Goal: Task Accomplishment & Management: Manage account settings

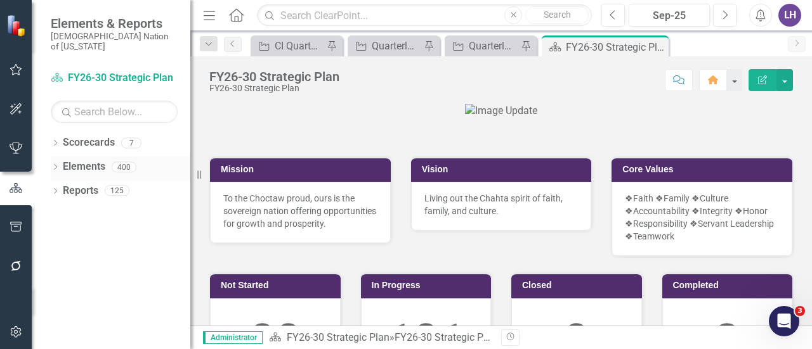
click at [86, 160] on link "Elements" at bounding box center [84, 167] width 42 height 15
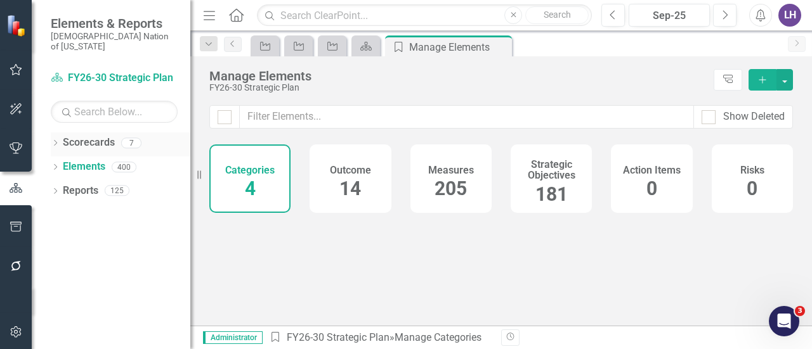
click at [55, 141] on icon "Dropdown" at bounding box center [55, 144] width 9 height 7
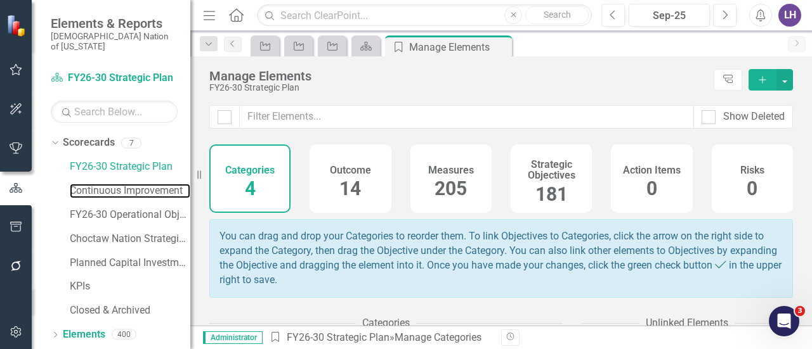
click at [129, 184] on link "Continuous Improvement" at bounding box center [130, 191] width 120 height 15
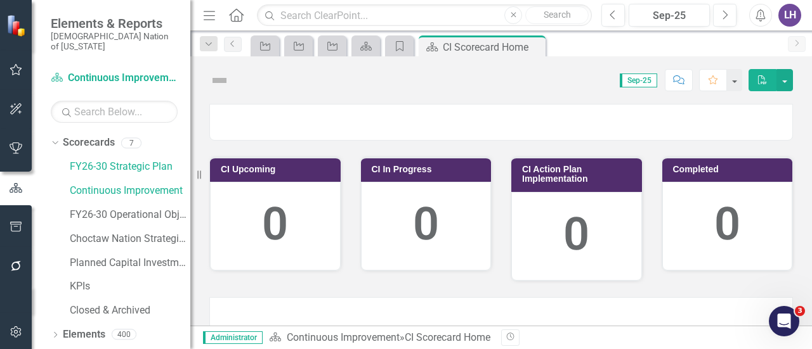
click at [212, 16] on icon "Menu" at bounding box center [209, 14] width 16 height 13
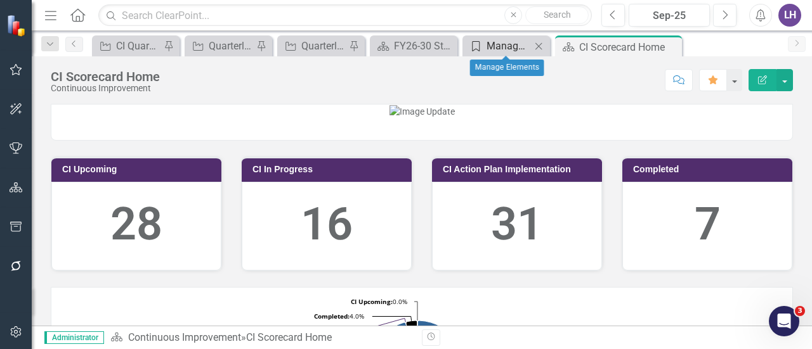
click at [511, 45] on div "Manage Elements" at bounding box center [508, 46] width 44 height 16
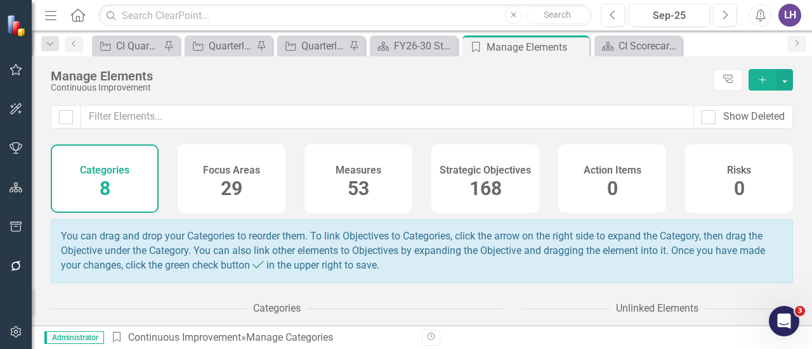
click at [505, 183] on div "Strategic Objectives 168" at bounding box center [485, 179] width 108 height 68
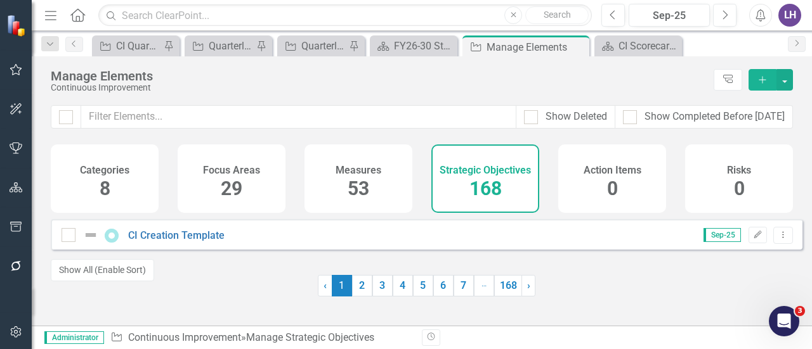
click at [47, 7] on button "Menu" at bounding box center [50, 15] width 16 height 22
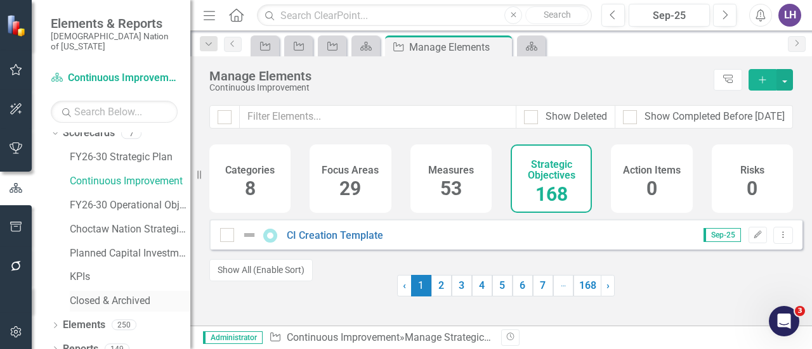
scroll to position [12, 0]
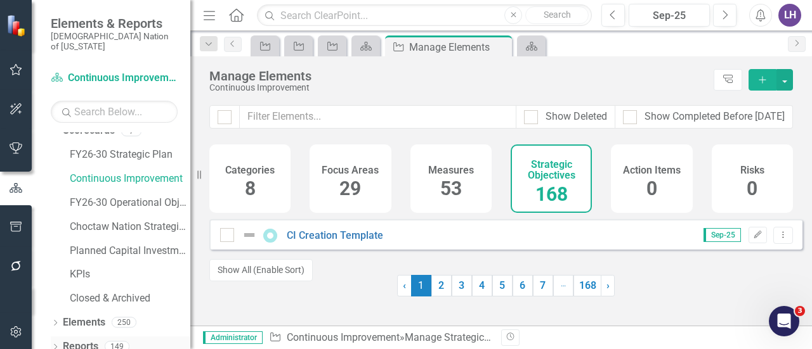
click at [90, 340] on link "Reports" at bounding box center [81, 347] width 36 height 15
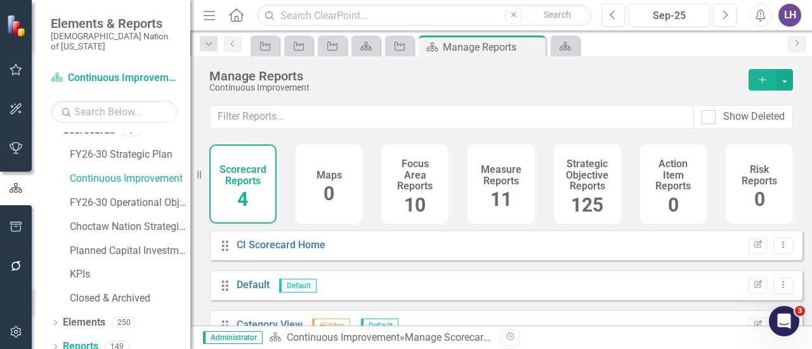
click at [588, 184] on h4 "Strategic Objective Reports" at bounding box center [587, 176] width 52 height 34
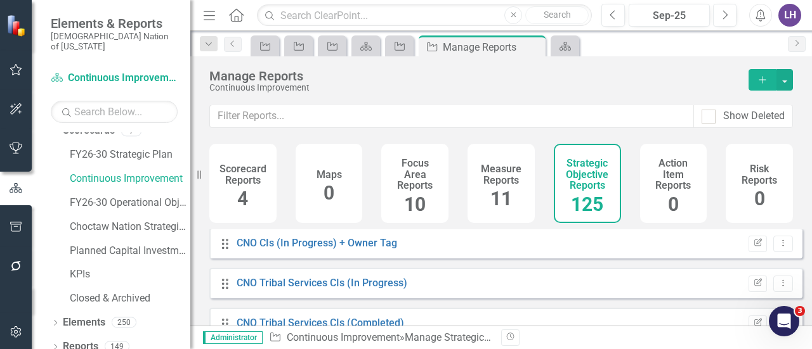
scroll to position [254, 0]
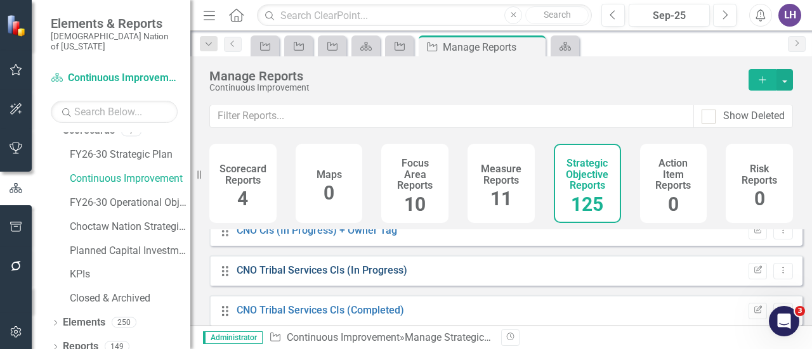
click at [354, 271] on link "CNO Tribal Services CIs (In Progress)" at bounding box center [322, 270] width 171 height 12
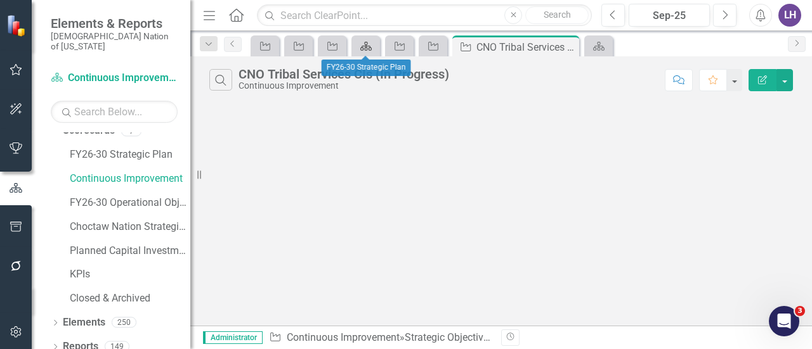
click at [368, 44] on icon "Scorecard" at bounding box center [366, 46] width 13 height 10
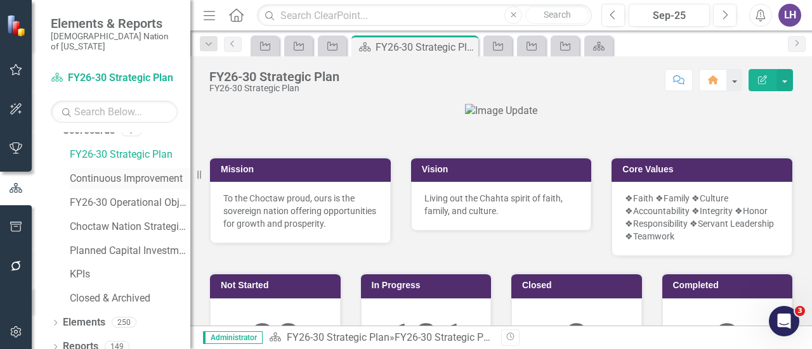
click at [108, 172] on link "Continuous Improvement" at bounding box center [130, 179] width 120 height 15
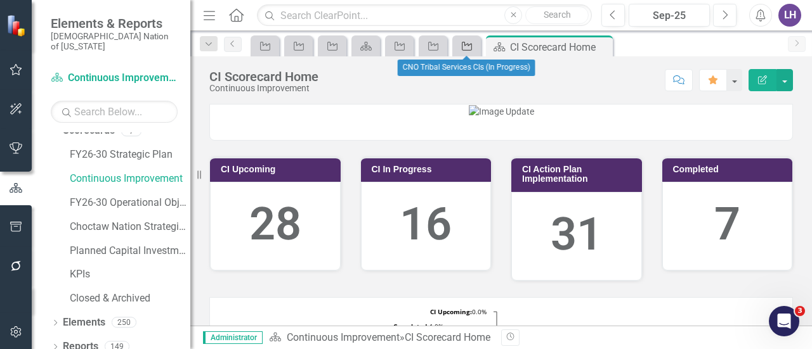
click at [467, 48] on icon "Strategic Objective" at bounding box center [466, 46] width 13 height 10
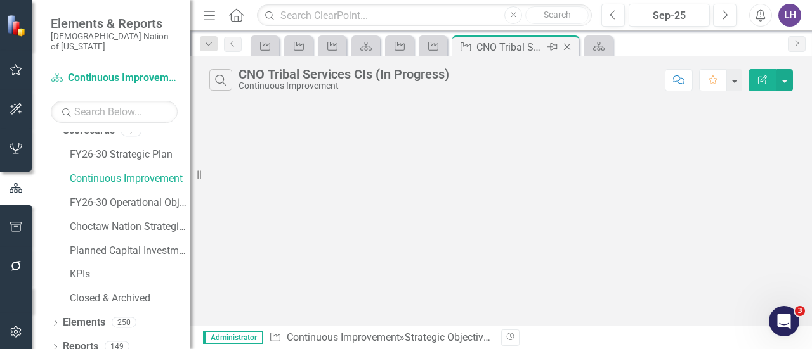
click at [567, 46] on icon "Close" at bounding box center [567, 47] width 13 height 10
click at [434, 50] on icon at bounding box center [433, 46] width 10 height 9
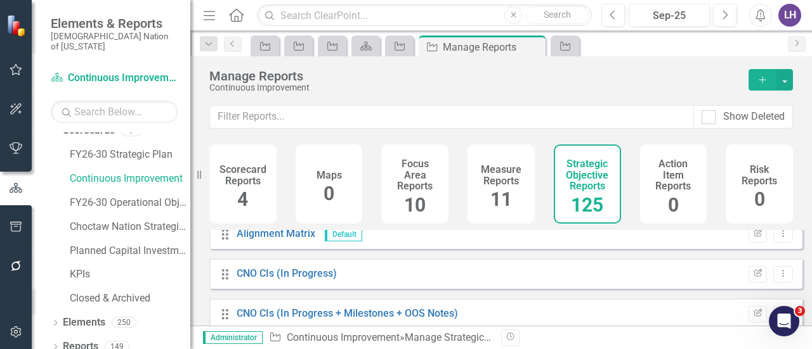
scroll to position [63, 0]
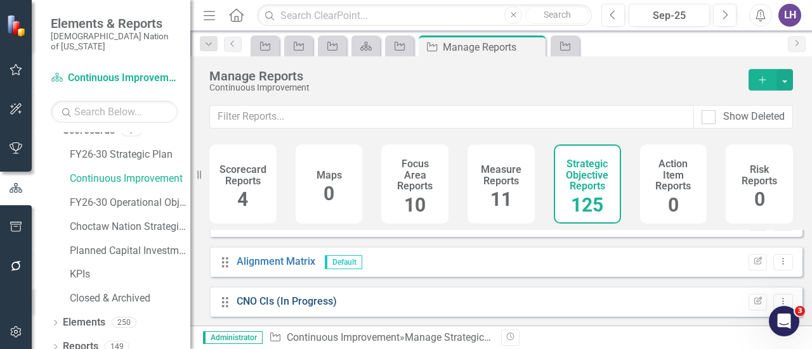
click at [290, 308] on link "CNO CIs (In Progress)" at bounding box center [287, 302] width 100 height 12
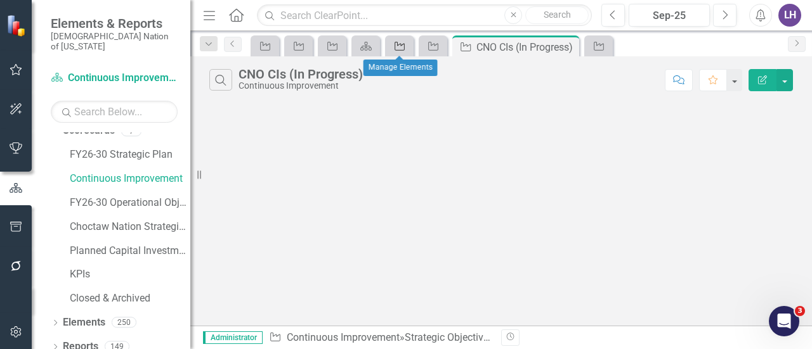
click at [401, 47] on icon "Strategic Objective" at bounding box center [399, 46] width 13 height 10
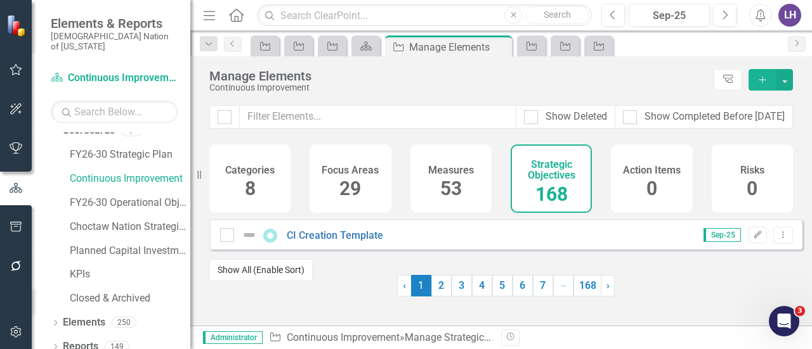
click at [278, 275] on button "Show All (Enable Sort)" at bounding box center [260, 270] width 103 height 22
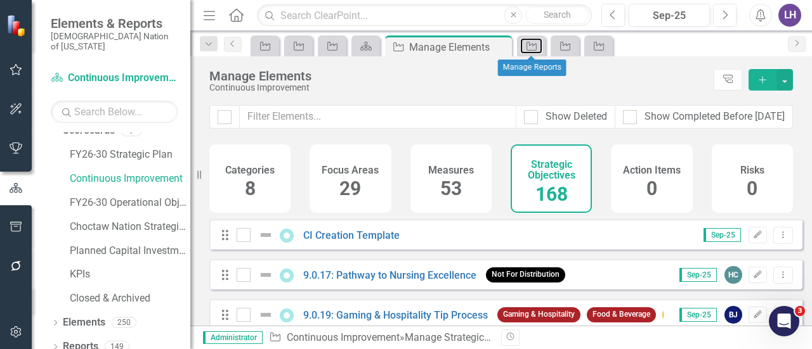
drag, startPoint x: 528, startPoint y: 46, endPoint x: 559, endPoint y: 55, distance: 31.7
click at [528, 46] on icon "Strategic Objective" at bounding box center [531, 46] width 13 height 10
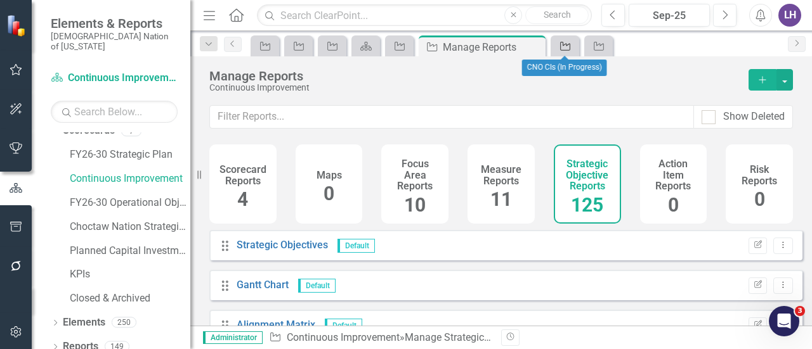
click at [561, 53] on div "Strategic Objective" at bounding box center [563, 46] width 18 height 16
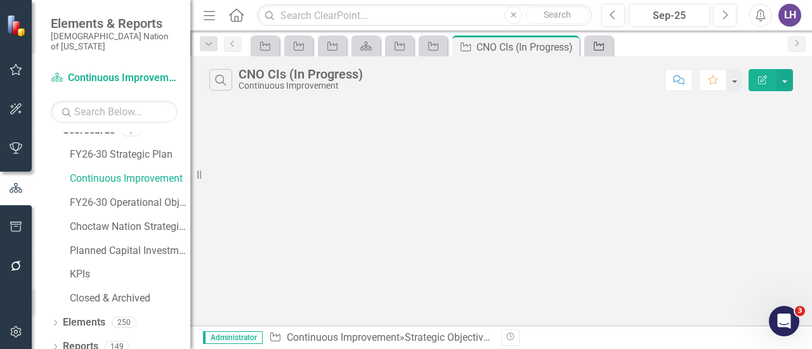
click at [592, 47] on icon "Strategic Objective" at bounding box center [598, 46] width 13 height 10
click at [601, 48] on icon at bounding box center [600, 47] width 7 height 7
click at [795, 16] on div "LH" at bounding box center [789, 15] width 23 height 23
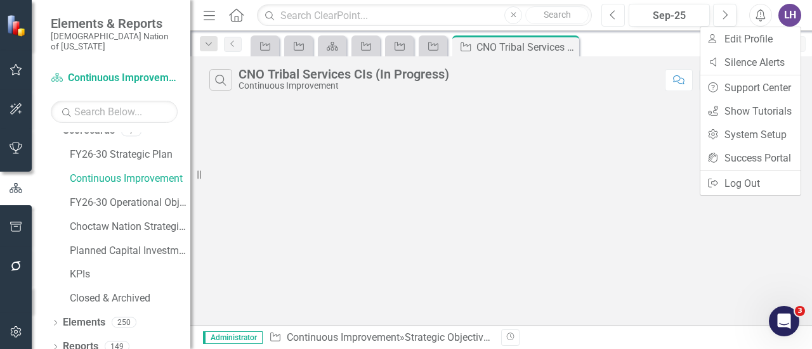
click at [605, 11] on button "Previous" at bounding box center [612, 15] width 23 height 23
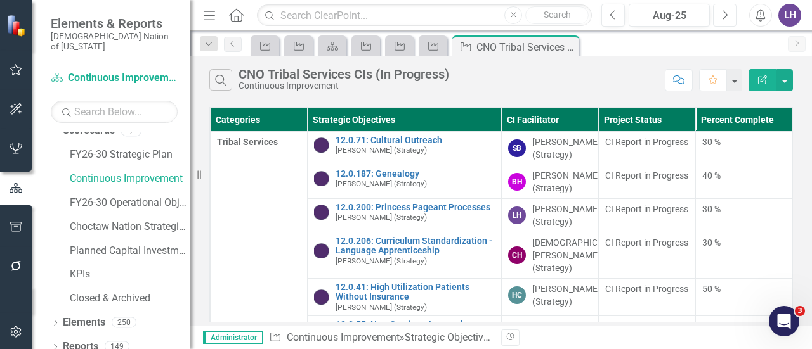
click at [724, 13] on icon "Next" at bounding box center [724, 15] width 7 height 11
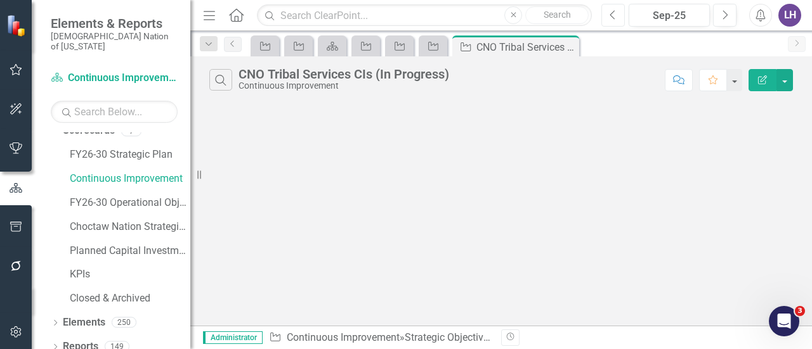
click at [619, 11] on button "Previous" at bounding box center [612, 15] width 23 height 23
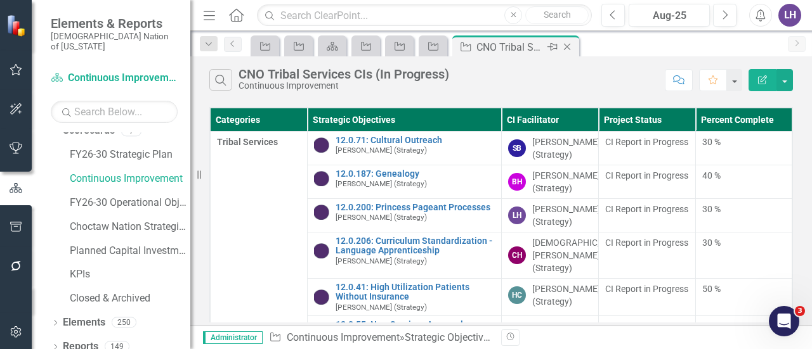
click at [568, 46] on icon "Close" at bounding box center [567, 47] width 13 height 10
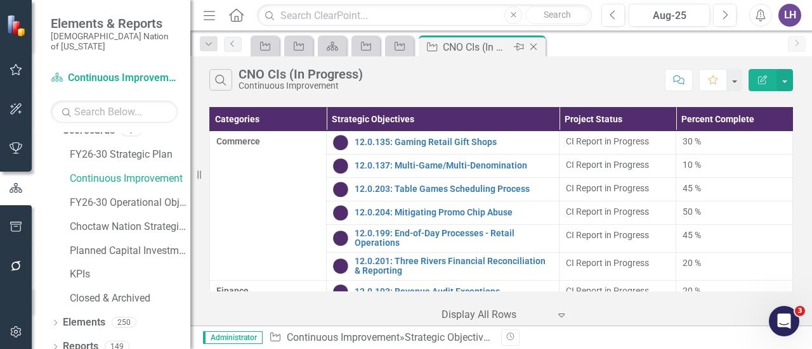
click at [532, 44] on icon "Close" at bounding box center [533, 47] width 13 height 10
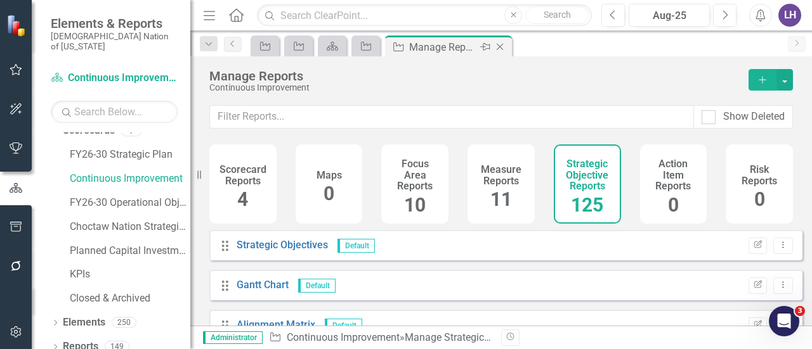
click at [497, 48] on icon "Close" at bounding box center [499, 47] width 13 height 10
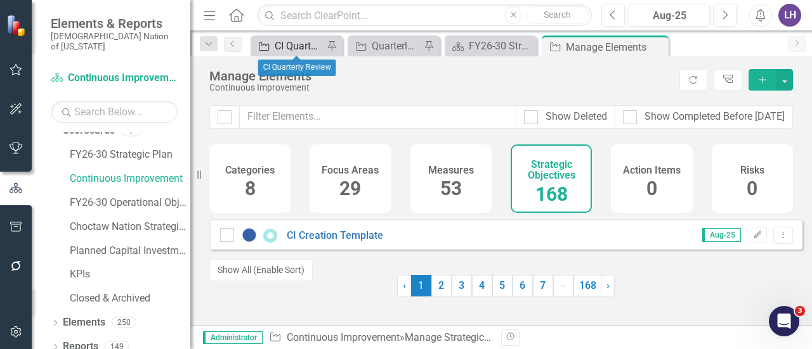
click at [293, 42] on div "CI Quarterly Review" at bounding box center [299, 46] width 49 height 16
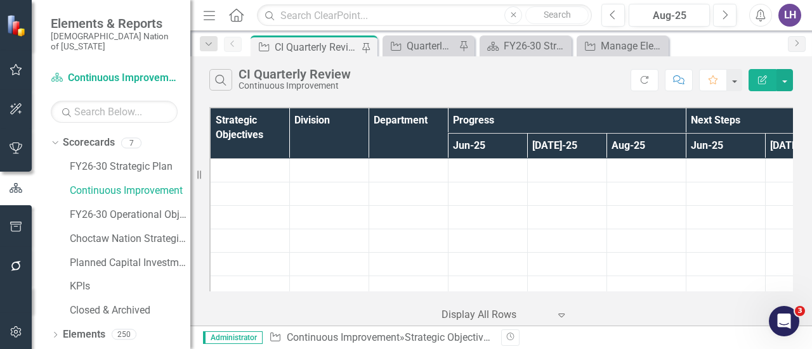
scroll to position [12, 0]
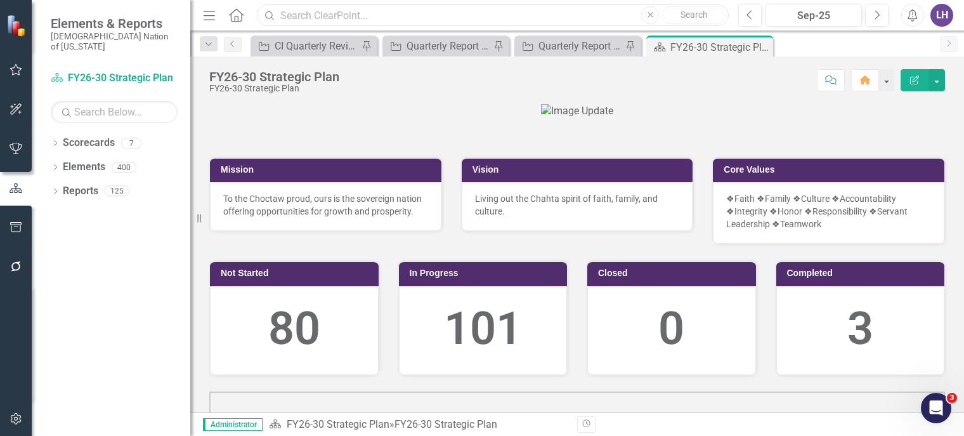
click at [320, 14] on input "text" at bounding box center [493, 15] width 472 height 22
click at [79, 160] on link "Elements" at bounding box center [84, 167] width 42 height 15
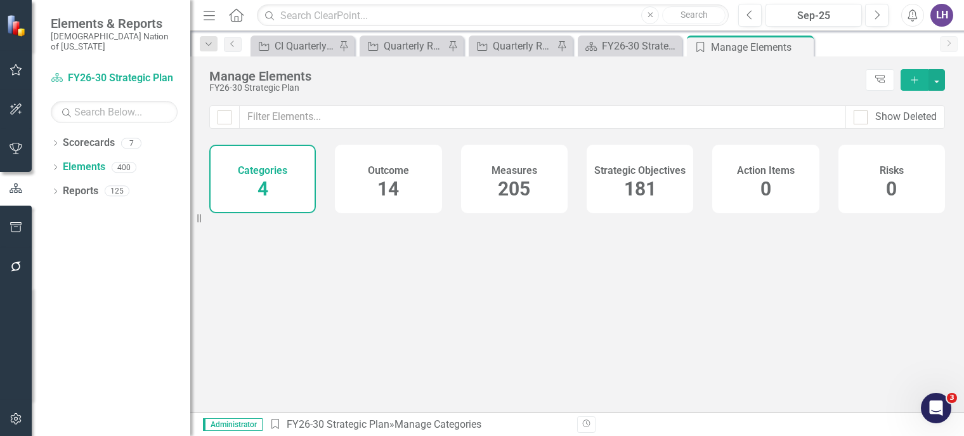
click at [668, 185] on div "Strategic Objectives 181" at bounding box center [640, 179] width 107 height 68
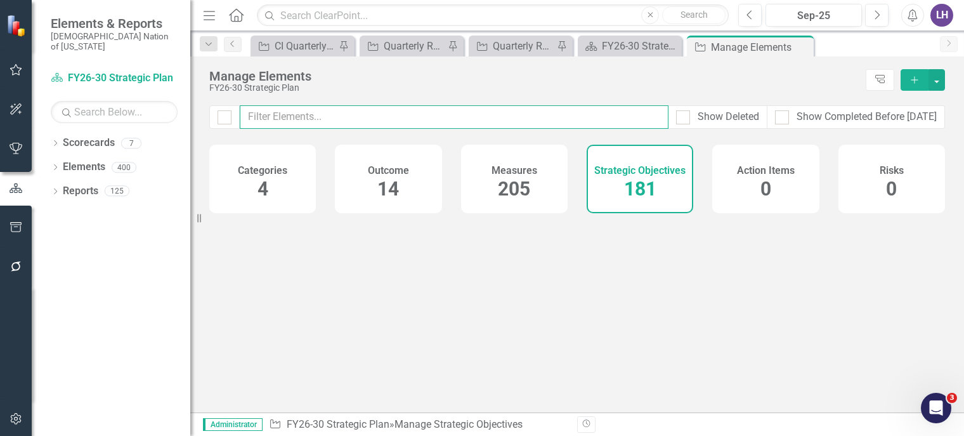
click at [557, 114] on input "text" at bounding box center [454, 116] width 429 height 23
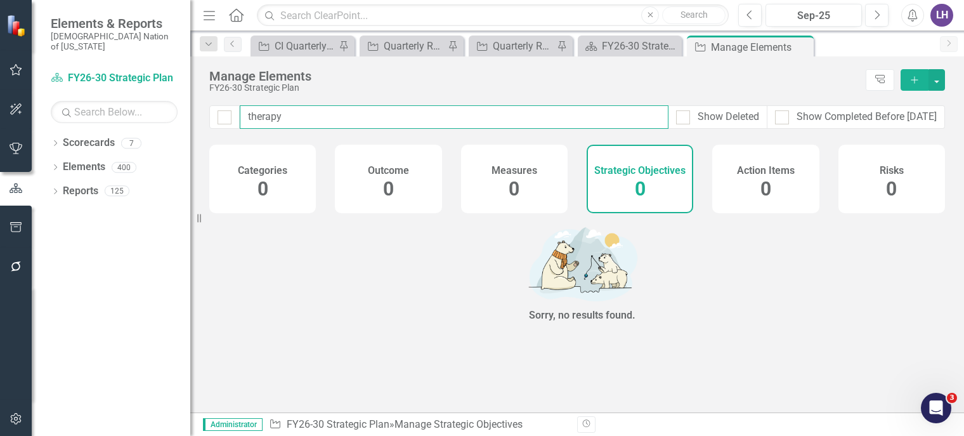
type input "therapy"
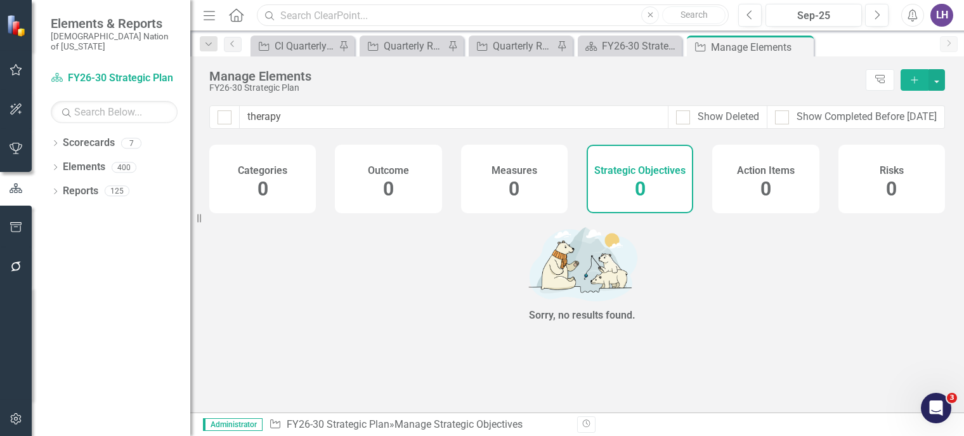
click at [354, 17] on input "text" at bounding box center [493, 15] width 472 height 22
type input "therapy services"
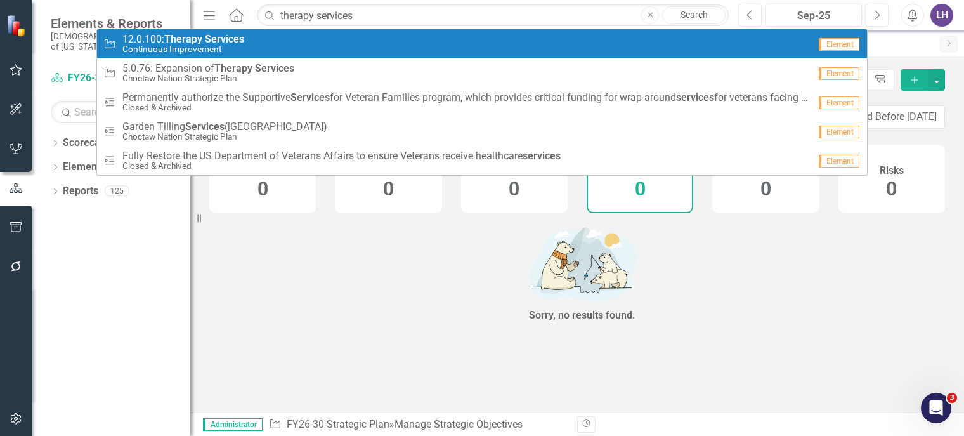
click at [266, 39] on div "Strategic Objective 12.0.100: Therapy Services Continuous Improvement" at bounding box center [456, 44] width 706 height 21
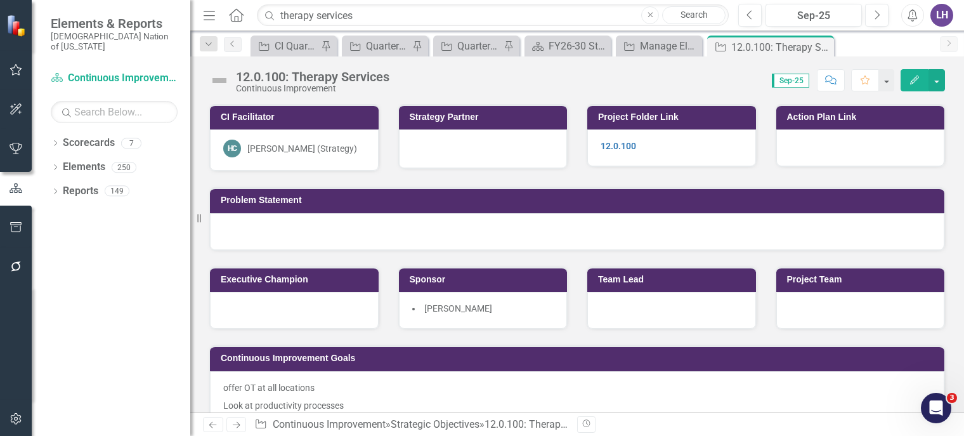
click at [491, 144] on div at bounding box center [483, 147] width 142 height 15
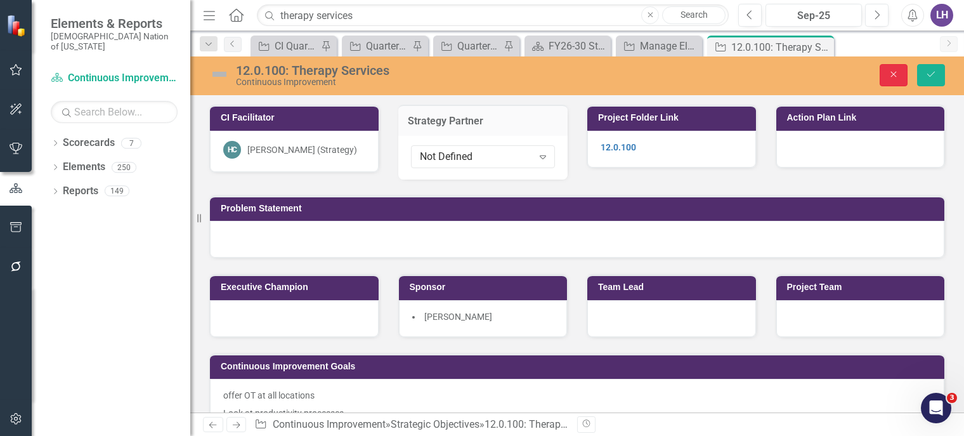
click at [893, 70] on icon "Close" at bounding box center [893, 74] width 11 height 9
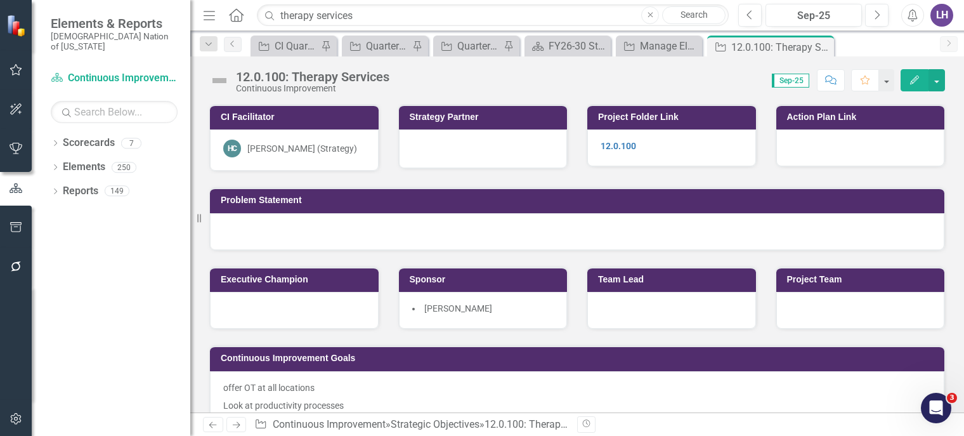
click at [918, 81] on icon "Edit" at bounding box center [914, 79] width 11 height 9
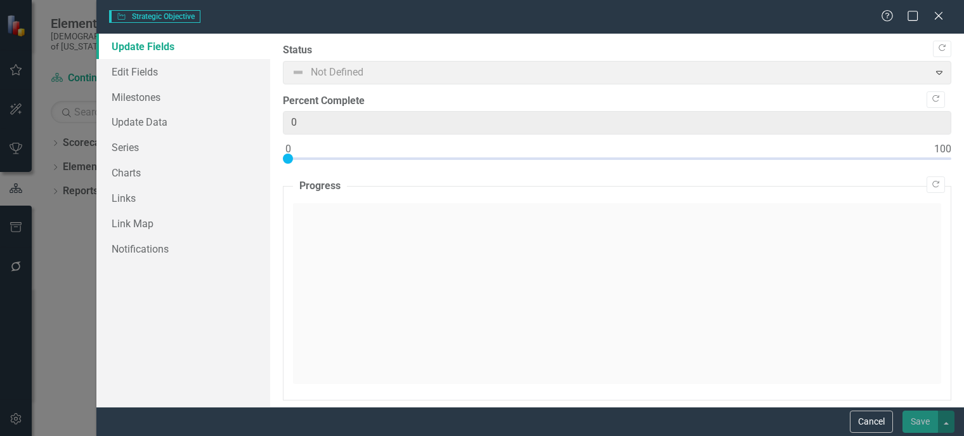
type input "0"
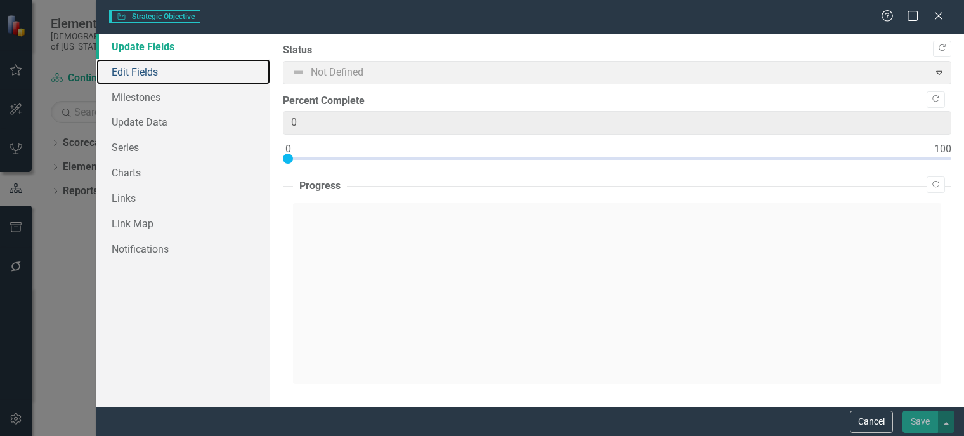
click at [147, 76] on link "Edit Fields" at bounding box center [183, 71] width 174 height 25
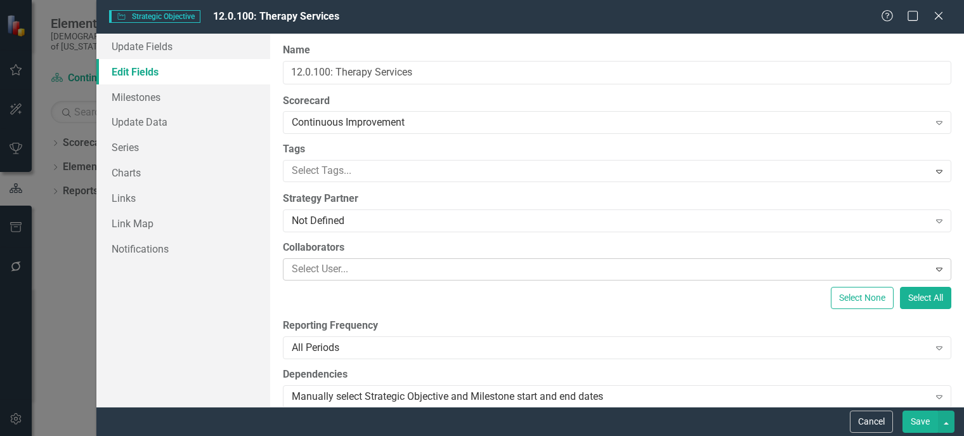
click at [355, 271] on div at bounding box center [608, 269] width 642 height 17
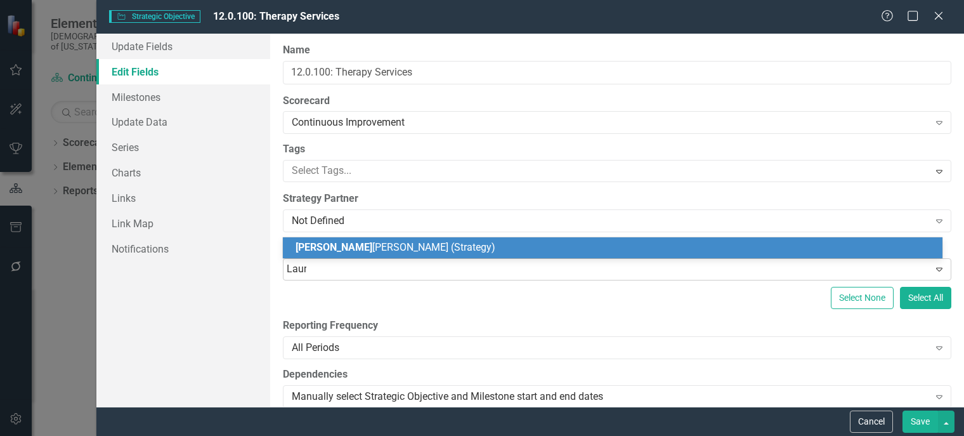
type input "[PERSON_NAME]"
click at [393, 243] on span "[PERSON_NAME] (Strategy)" at bounding box center [396, 247] width 200 height 12
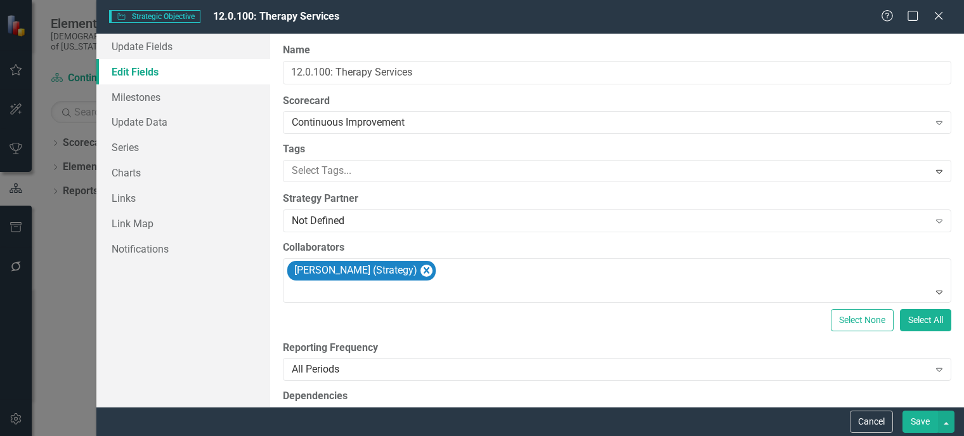
click at [918, 423] on button "Save" at bounding box center [920, 421] width 36 height 22
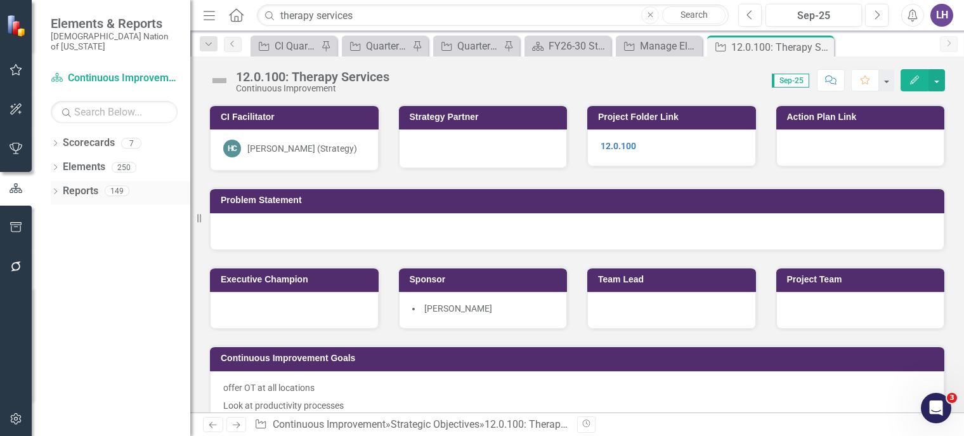
click at [68, 184] on link "Reports" at bounding box center [81, 191] width 36 height 15
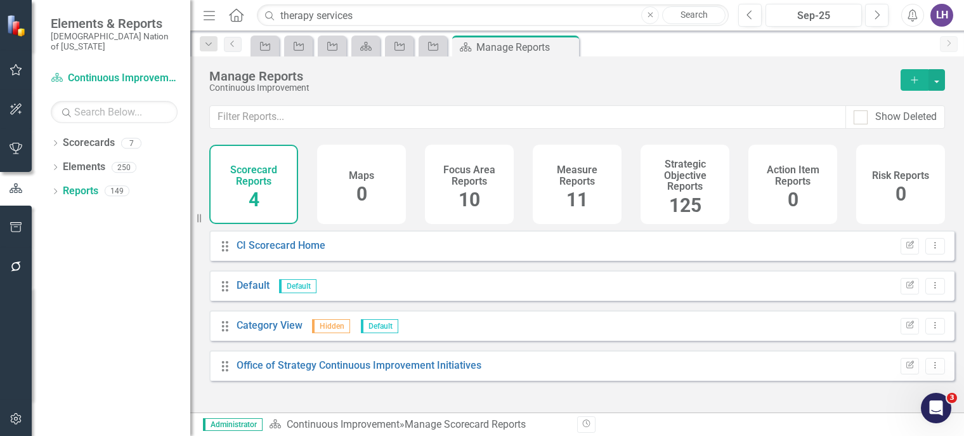
click at [667, 192] on div "Strategic Objective Reports 125" at bounding box center [685, 184] width 89 height 79
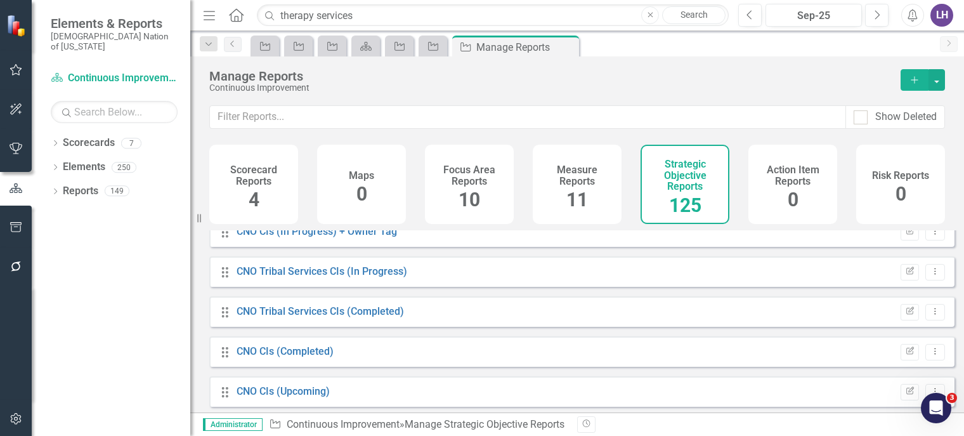
scroll to position [317, 0]
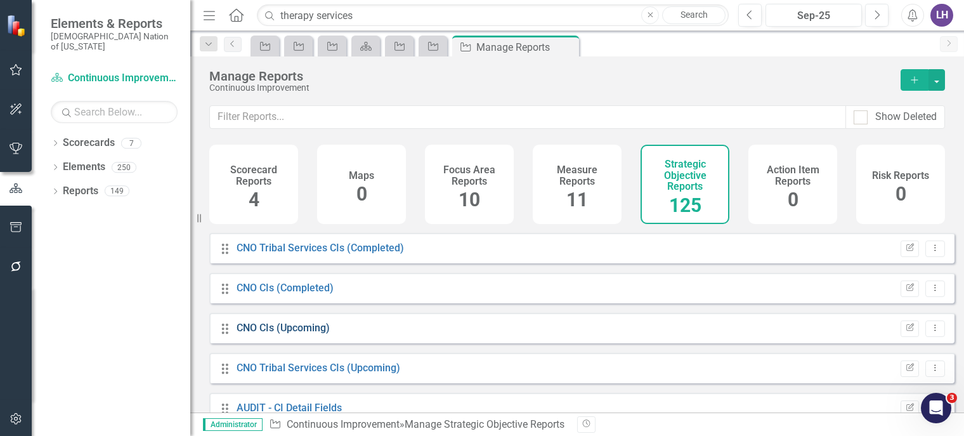
click at [289, 332] on link "CNO CIs (Upcoming)" at bounding box center [283, 328] width 93 height 12
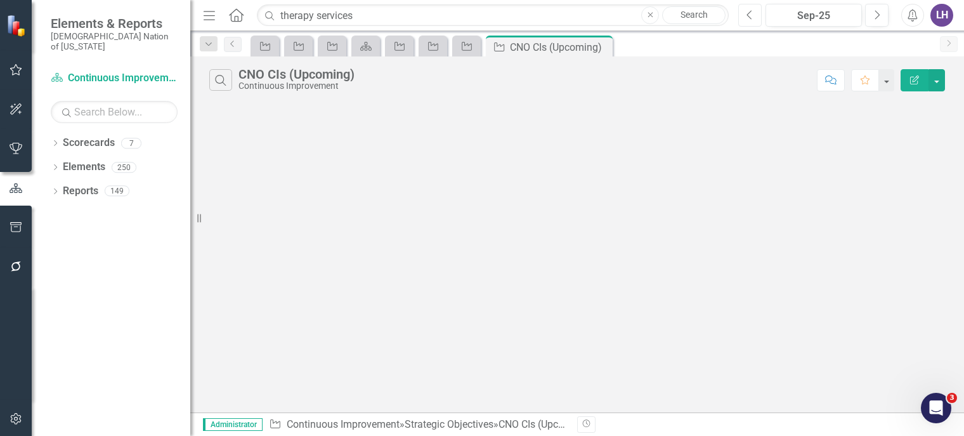
click at [751, 17] on icon "Previous" at bounding box center [749, 15] width 7 height 11
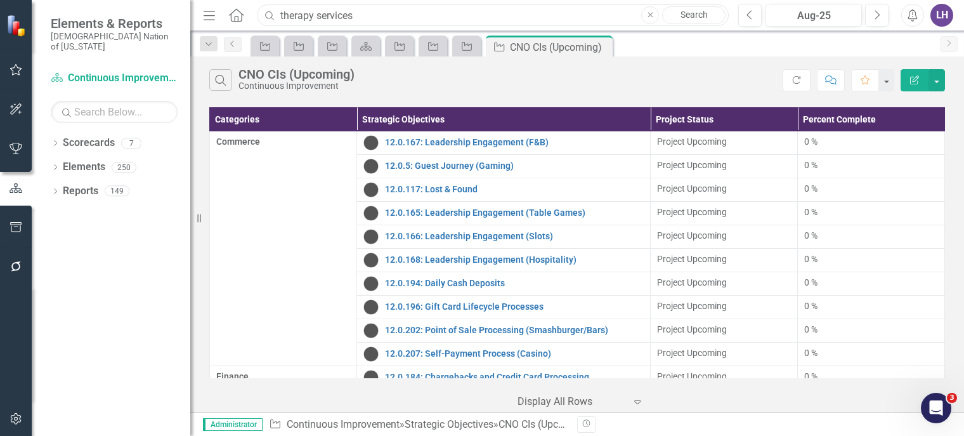
drag, startPoint x: 363, startPoint y: 22, endPoint x: 239, endPoint y: 30, distance: 123.9
click at [239, 30] on div "Menu Home Search therapy services Close Search Previous Aug-25 Next Alerts LH U…" at bounding box center [577, 15] width 774 height 31
click at [16, 62] on button "button" at bounding box center [16, 70] width 29 height 27
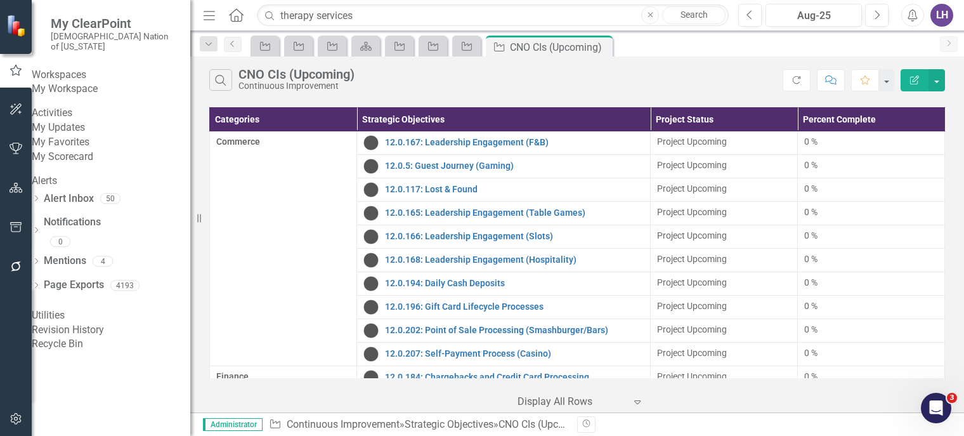
click at [104, 131] on div "My Updates" at bounding box center [111, 127] width 159 height 15
click at [92, 135] on link "My Updates" at bounding box center [111, 127] width 159 height 15
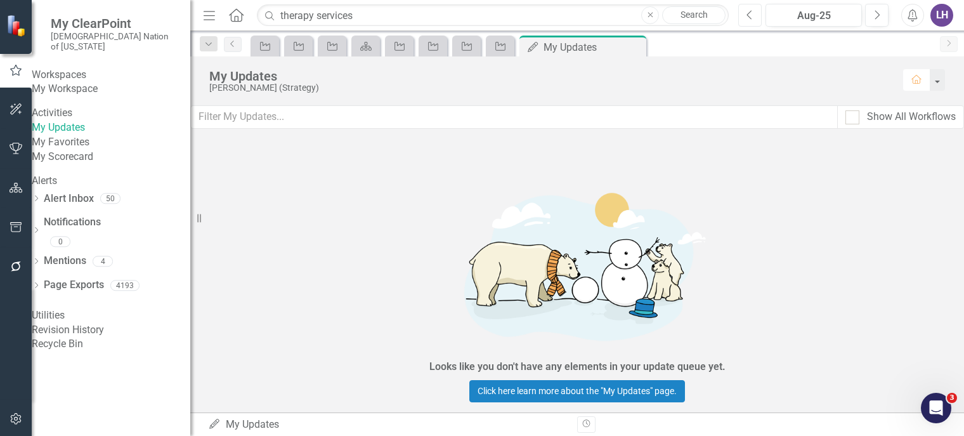
click at [755, 12] on button "Previous" at bounding box center [749, 15] width 23 height 23
click at [370, 13] on input "therapy services" at bounding box center [493, 15] width 472 height 22
drag, startPoint x: 382, startPoint y: 16, endPoint x: 260, endPoint y: 9, distance: 122.0
click at [260, 9] on input "therapy services" at bounding box center [493, 15] width 472 height 22
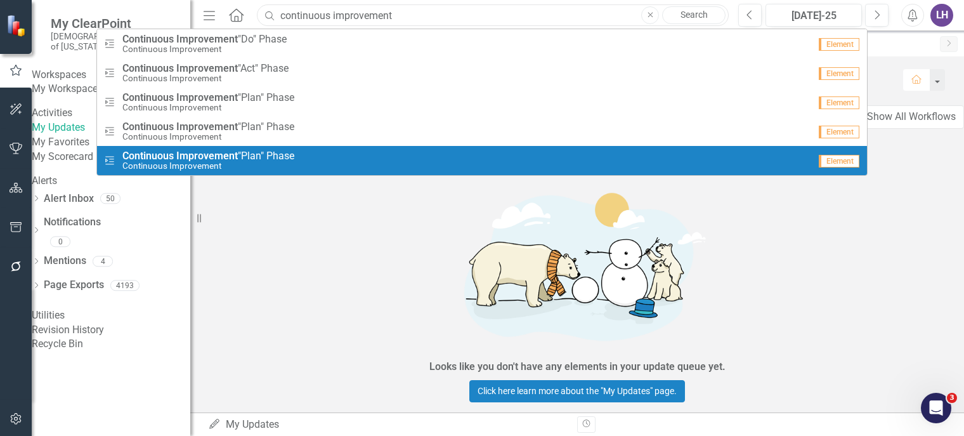
type input "continuous improvement"
click at [238, 292] on div "Looks like you don't have any elements in your update queue yet. Click here lea…" at bounding box center [577, 289] width 774 height 303
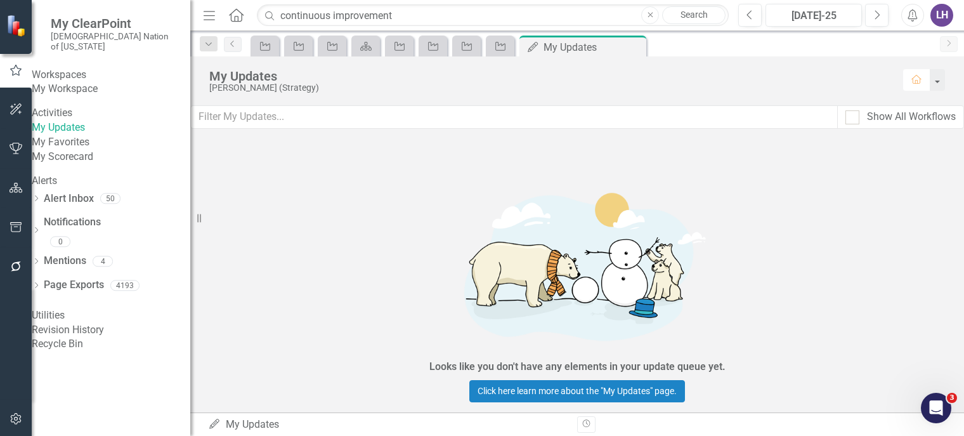
click at [99, 90] on link "My Workspace" at bounding box center [111, 89] width 159 height 15
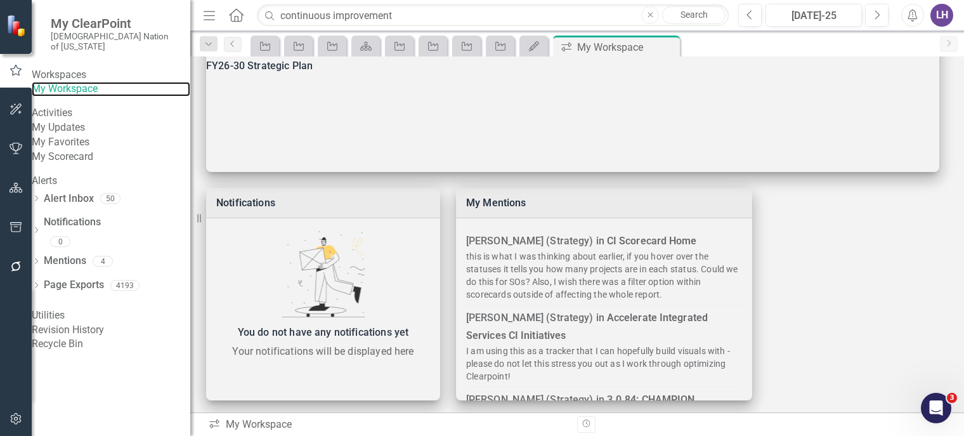
scroll to position [441, 0]
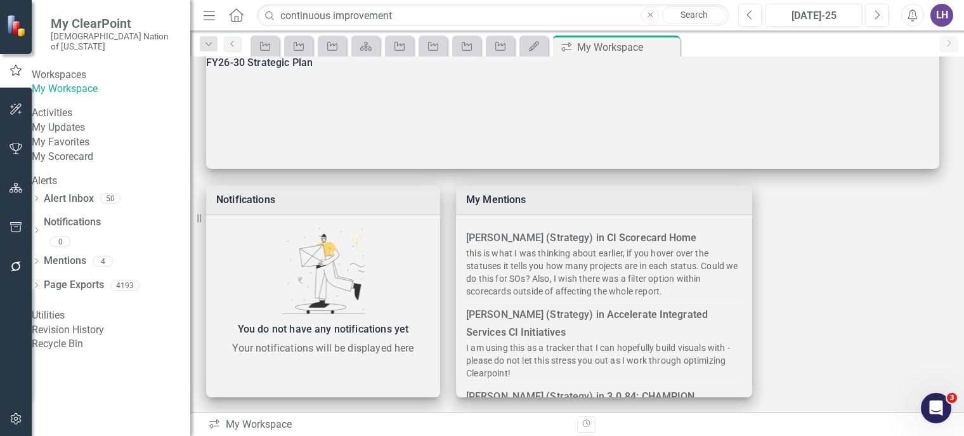
click at [89, 164] on link "My Scorecard" at bounding box center [111, 157] width 159 height 15
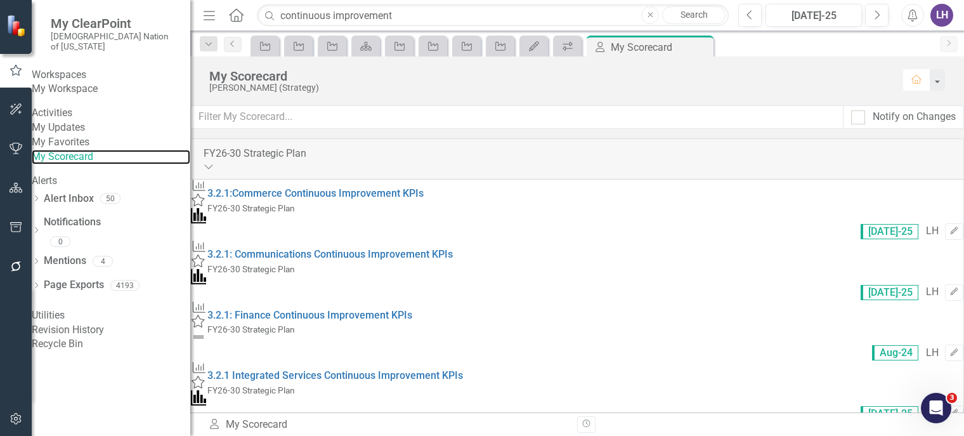
scroll to position [824, 0]
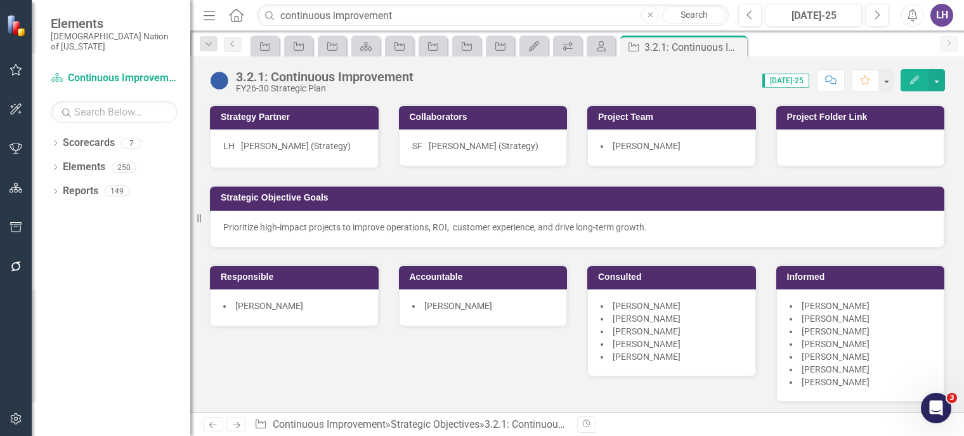
click at [709, 362] on li "Tiffany Segotta" at bounding box center [672, 356] width 142 height 13
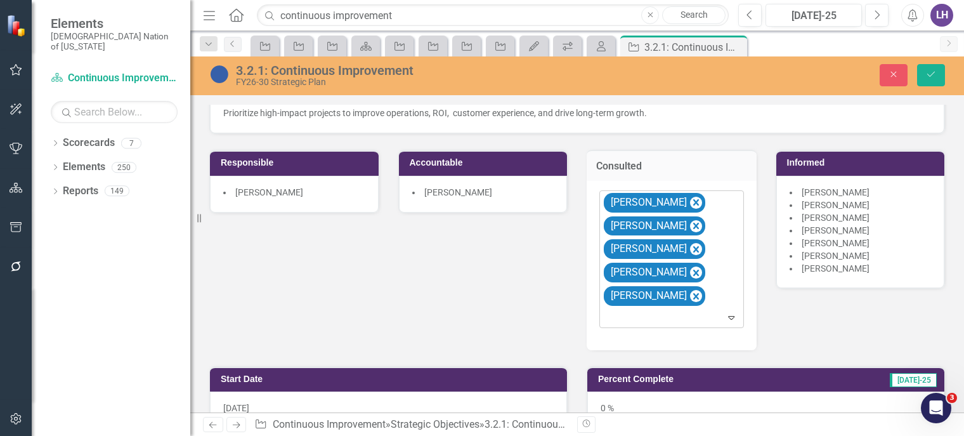
scroll to position [127, 0]
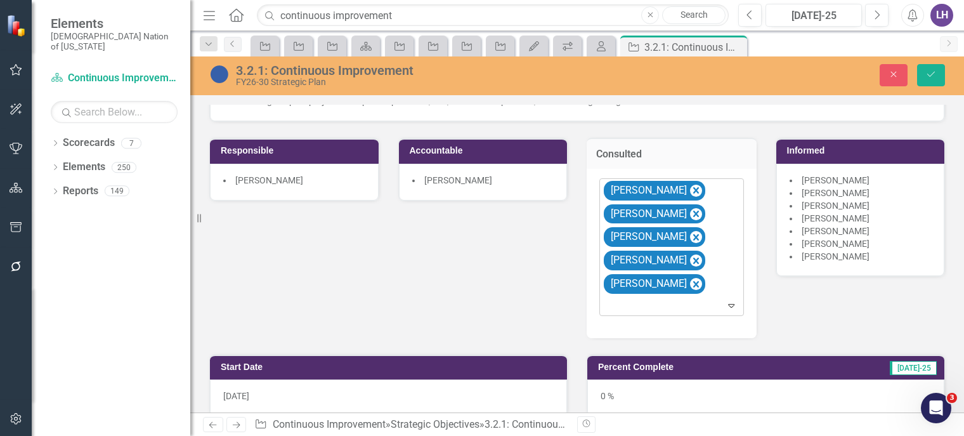
click at [709, 303] on div at bounding box center [672, 305] width 139 height 17
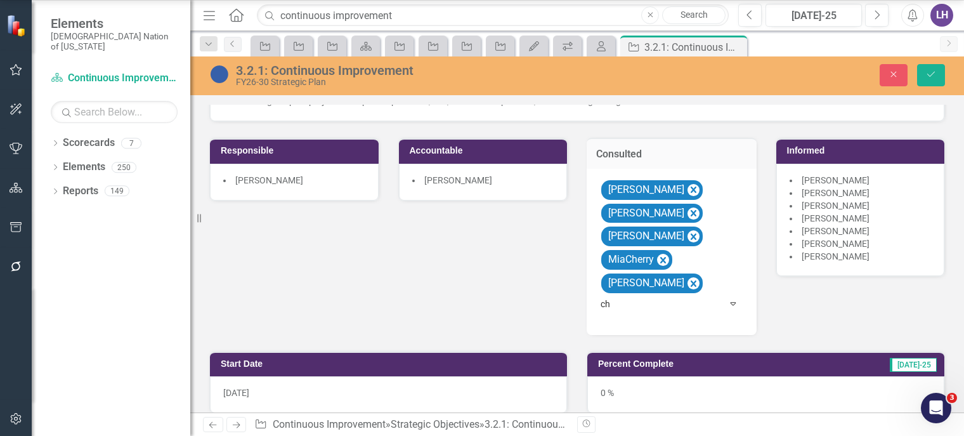
type input "c"
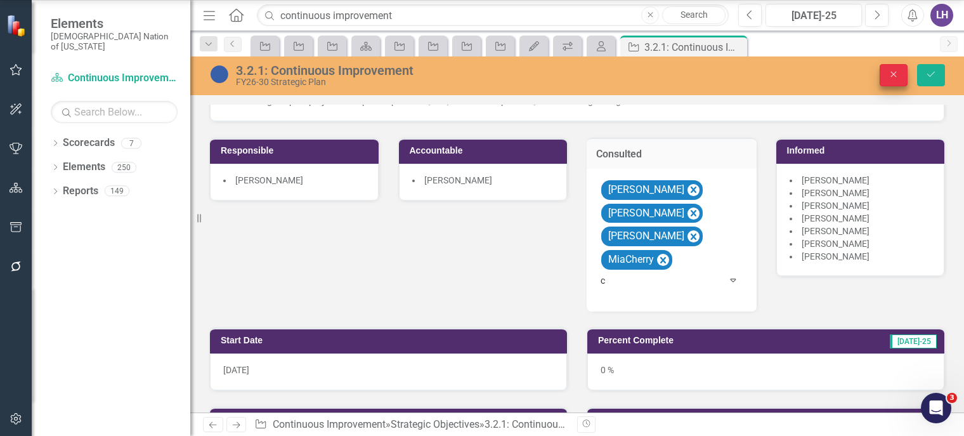
type input "c"
click at [890, 69] on button "Close" at bounding box center [894, 75] width 28 height 22
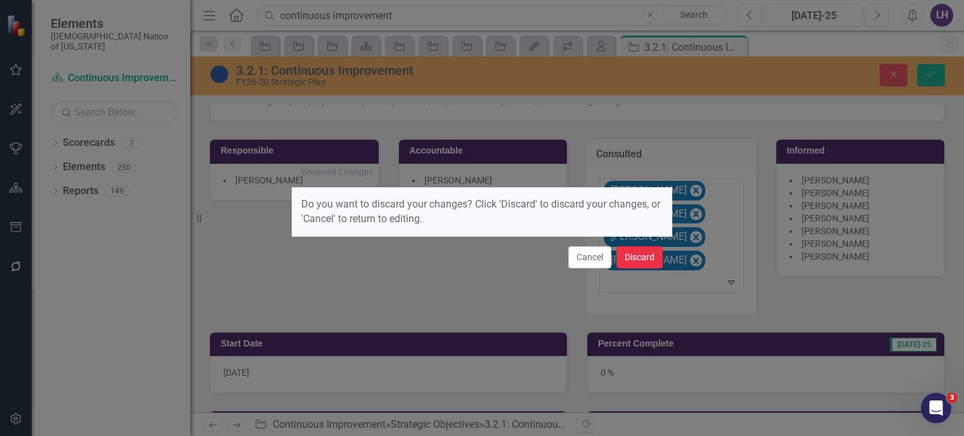
click at [657, 250] on button "Discard" at bounding box center [639, 257] width 46 height 22
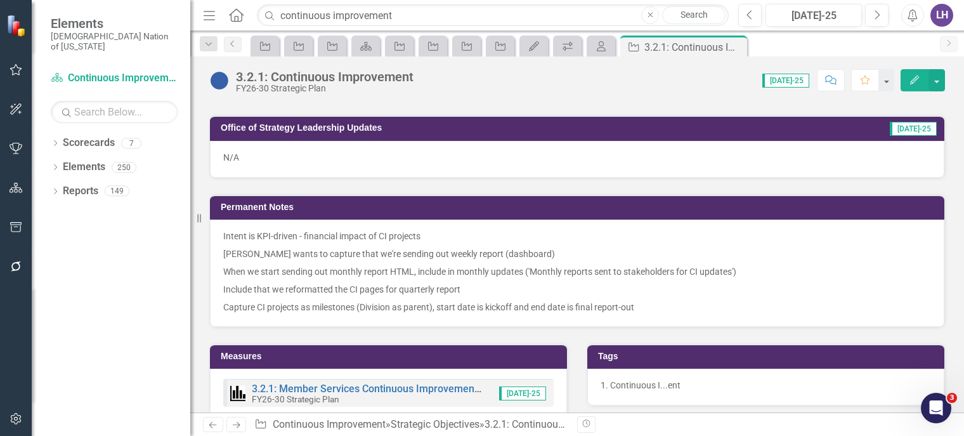
scroll to position [444, 0]
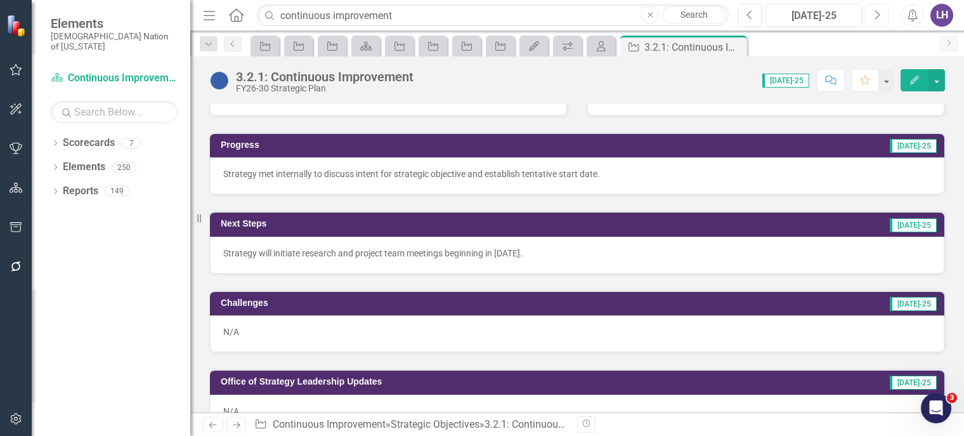
click at [878, 22] on button "Next" at bounding box center [876, 15] width 23 height 23
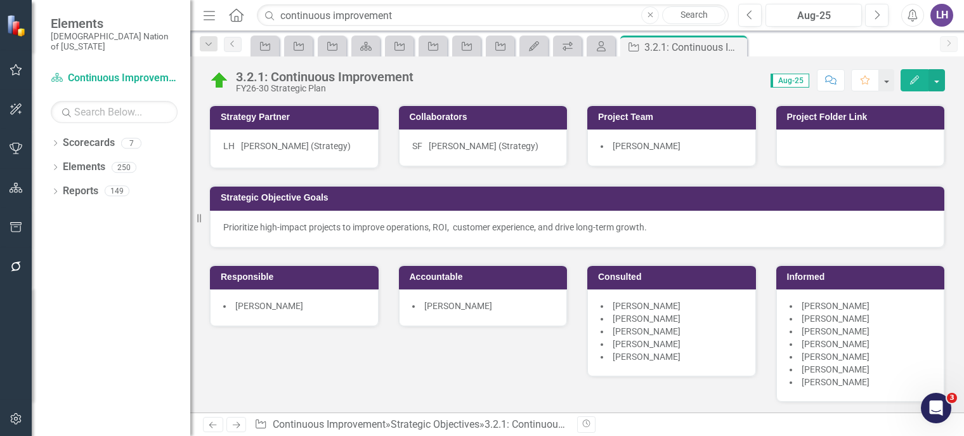
click at [485, 229] on div "Prioritize high-impact projects to improve operations, ROI, customer experience…" at bounding box center [577, 227] width 708 height 13
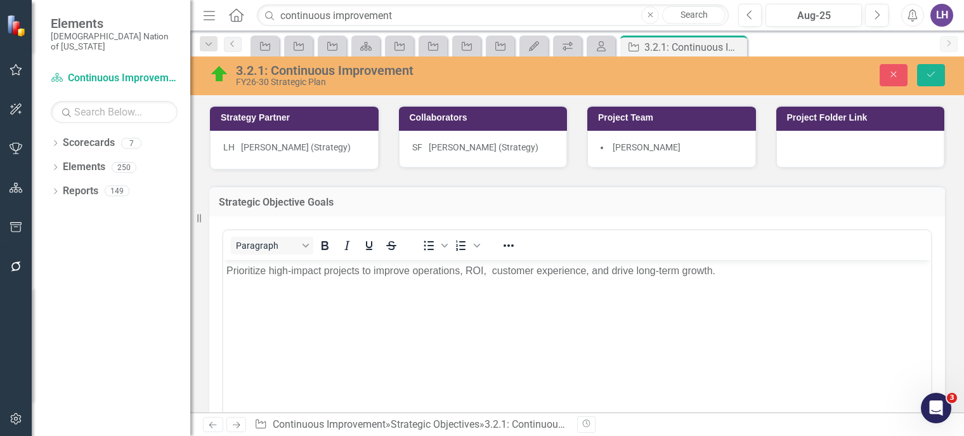
click at [495, 271] on div "Prioritize high-impact projects to improve operations, ROI, customer experience…" at bounding box center [576, 270] width 701 height 15
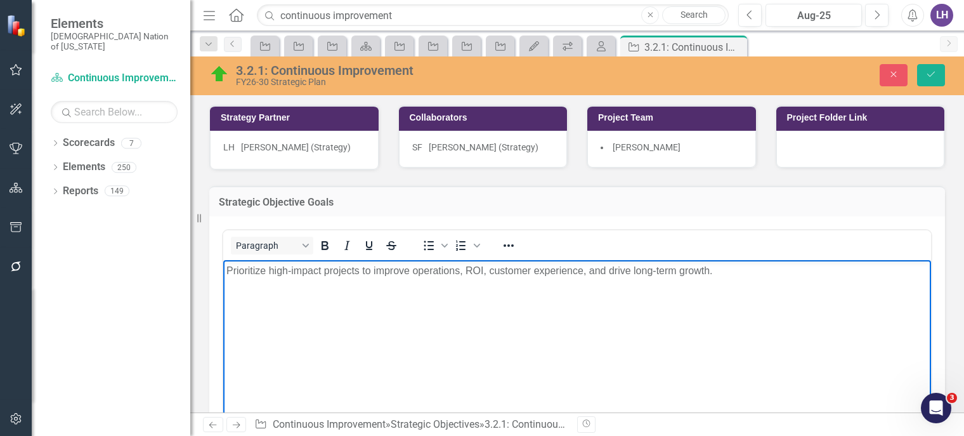
click at [724, 273] on div "Prioritize high-impact projects to improve operations, ROI, customer experience…" at bounding box center [576, 270] width 701 height 15
click at [943, 68] on button "Save" at bounding box center [931, 75] width 28 height 22
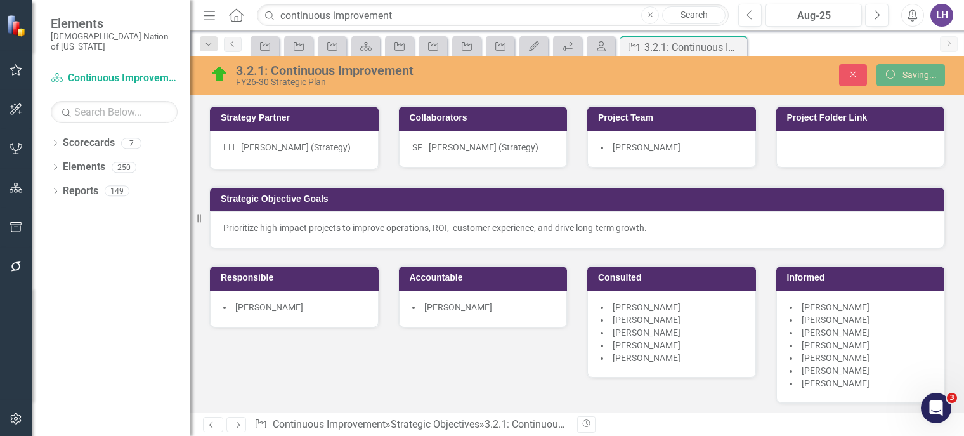
scroll to position [380, 0]
